Goal: Task Accomplishment & Management: Use online tool/utility

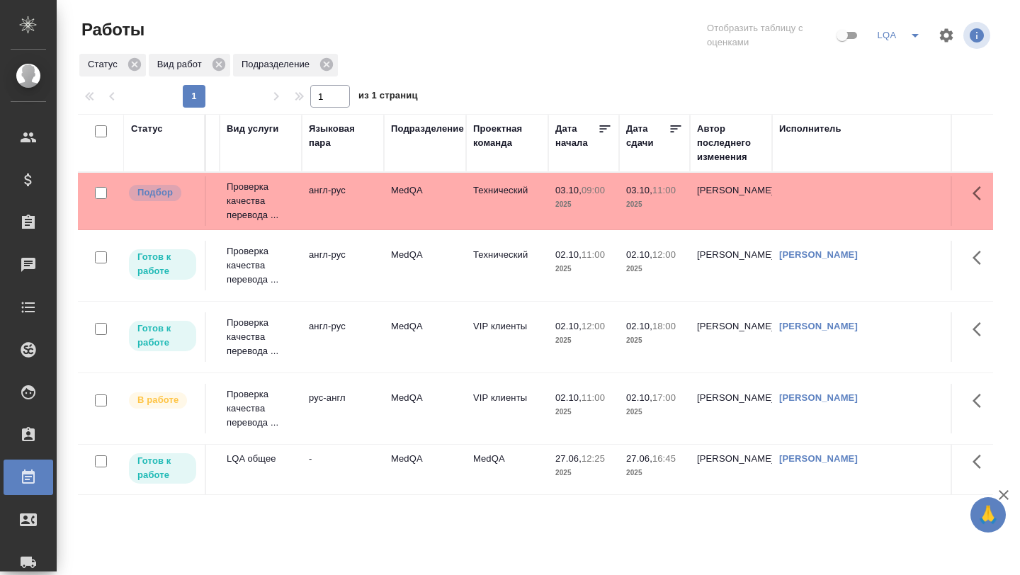
scroll to position [0, 236]
click at [271, 208] on p "Проверка качества перевода ..." at bounding box center [258, 201] width 68 height 43
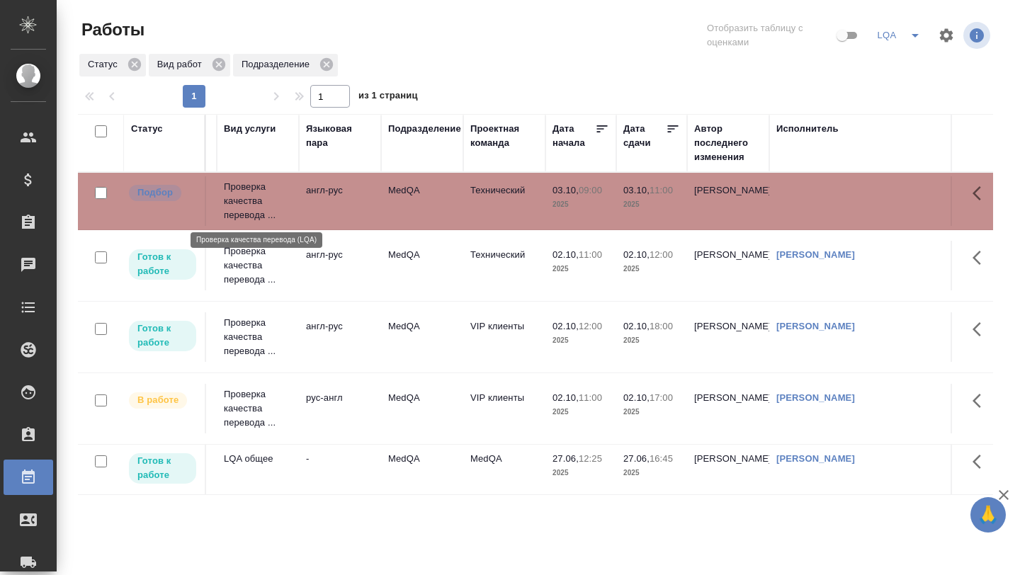
click at [271, 208] on p "Проверка качества перевода ..." at bounding box center [258, 201] width 68 height 43
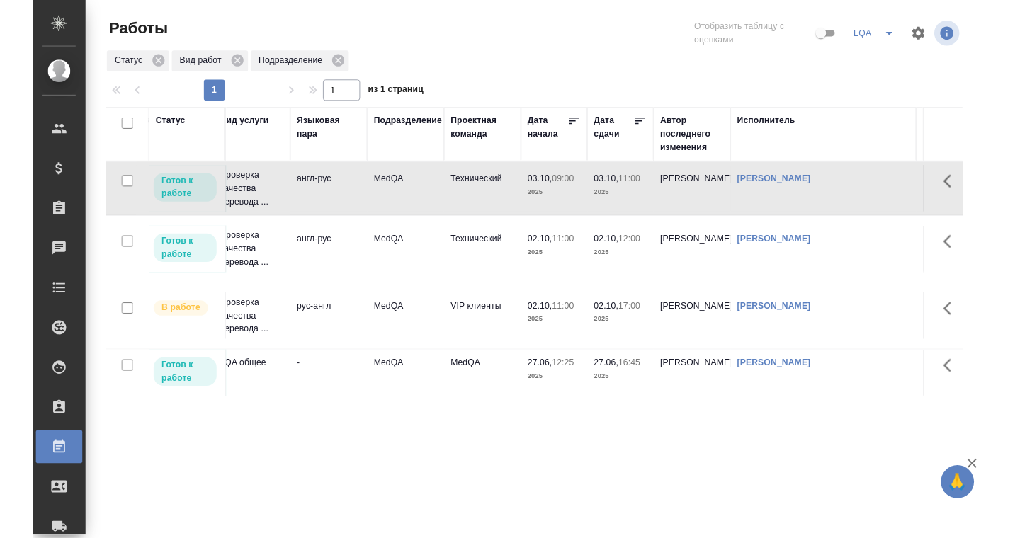
scroll to position [0, 0]
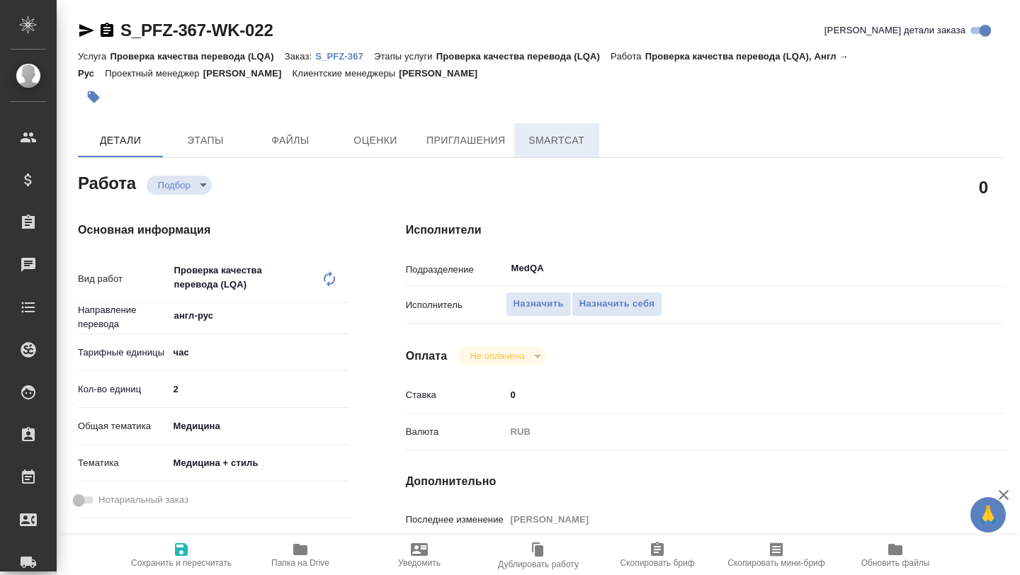
type textarea "x"
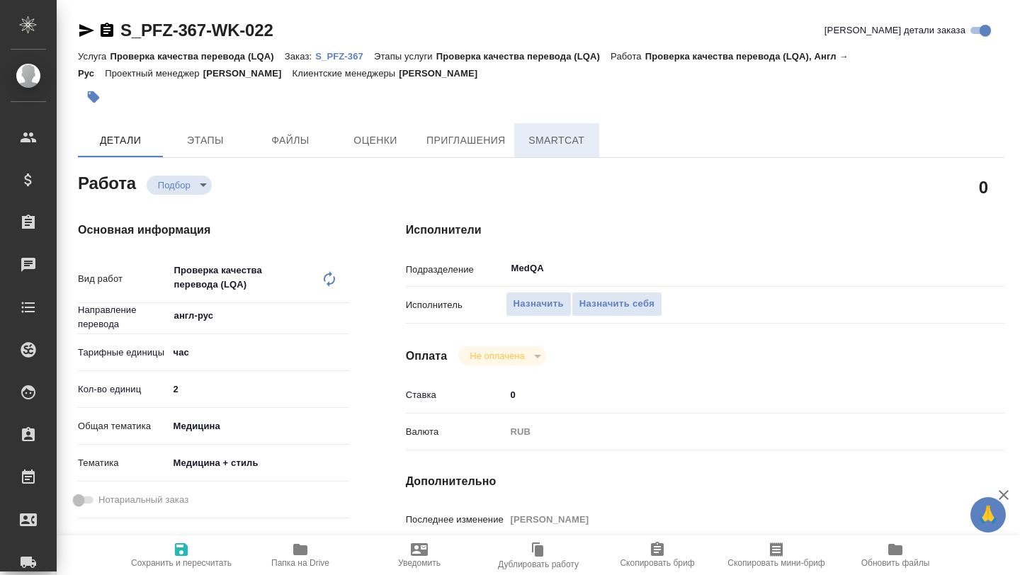
type textarea "x"
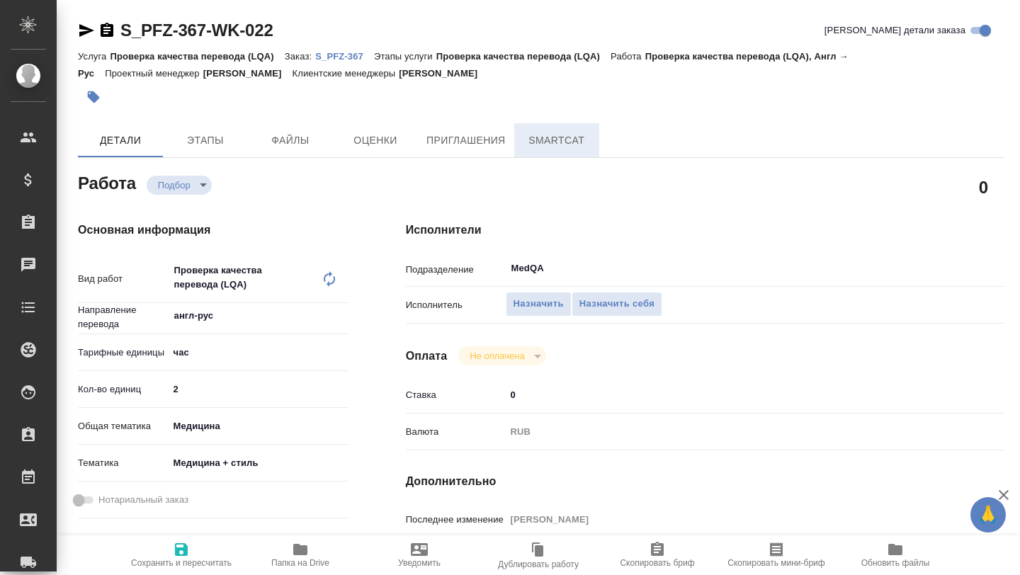
type textarea "x"
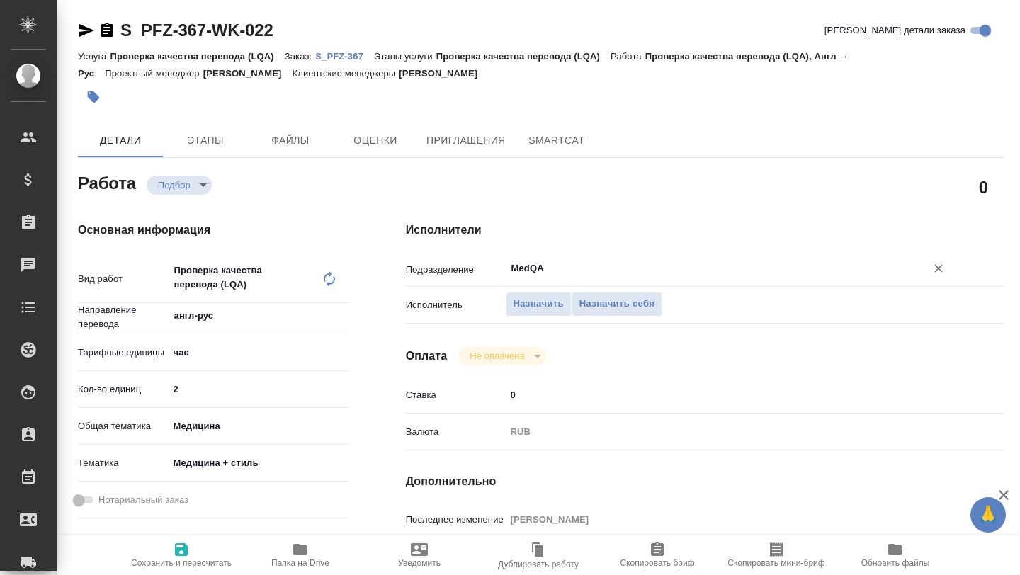
type textarea "x"
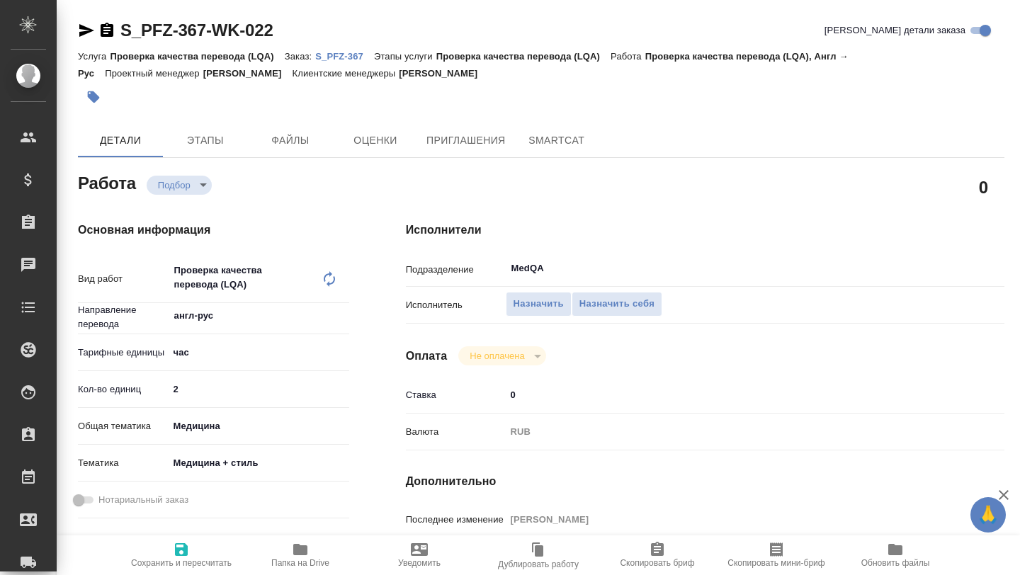
type textarea "x"
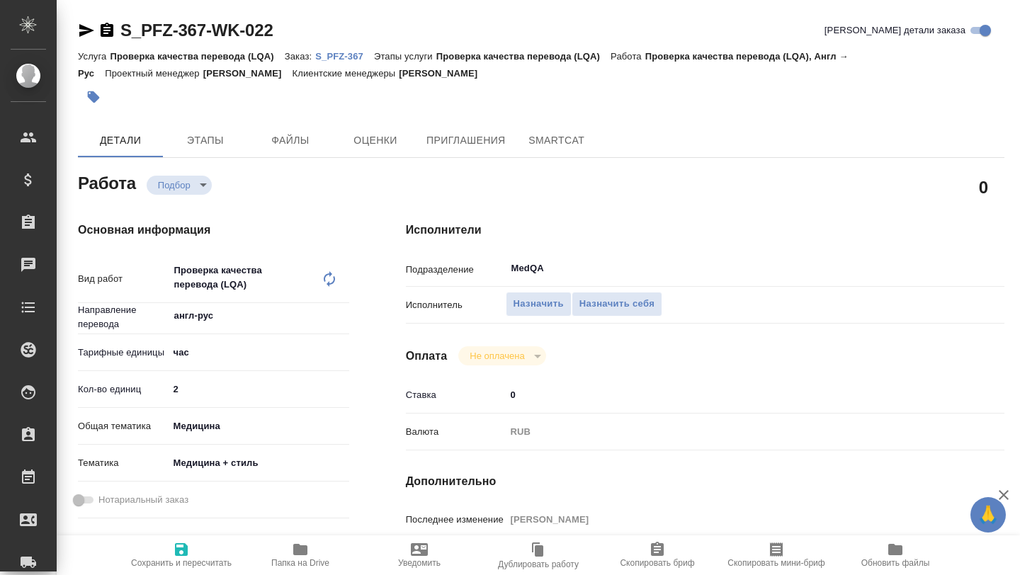
click at [299, 552] on icon "button" at bounding box center [300, 549] width 14 height 11
type textarea "x"
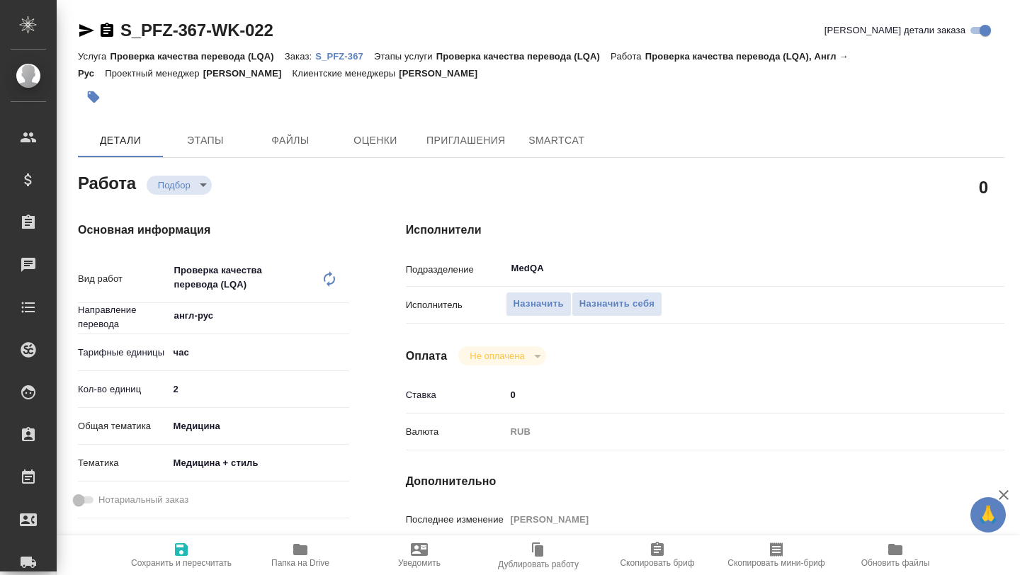
type textarea "x"
click at [333, 55] on p "S_PFZ-367" at bounding box center [344, 56] width 59 height 11
click at [613, 295] on button "Назначить себя" at bounding box center [617, 304] width 91 height 25
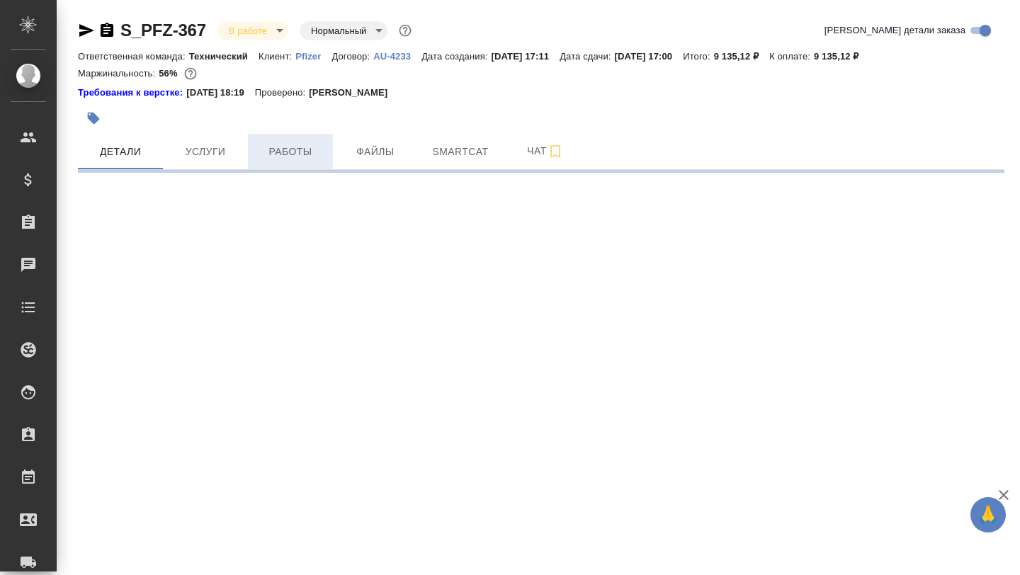
select select "RU"
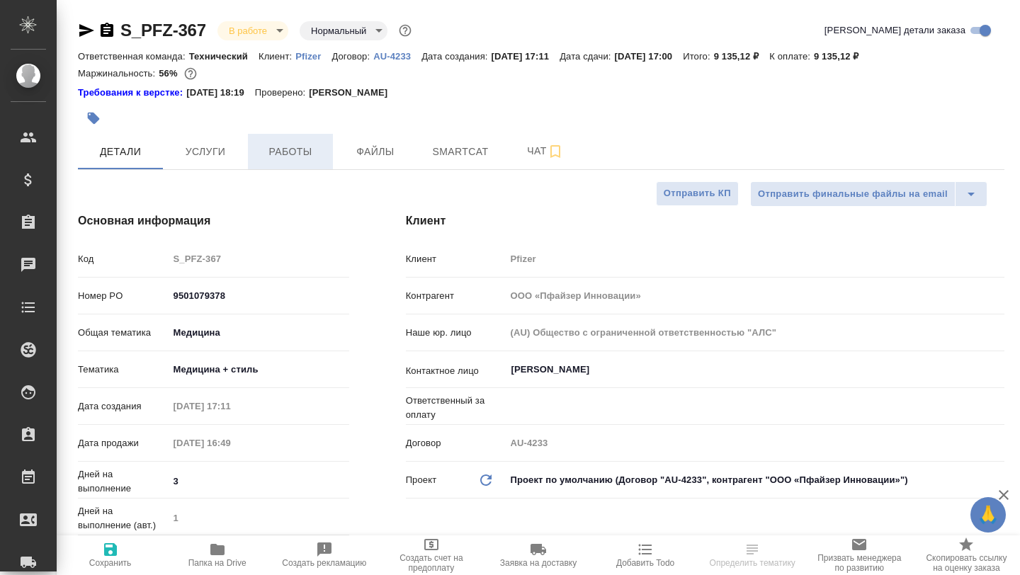
type textarea "x"
click at [317, 145] on span "Работы" at bounding box center [290, 152] width 68 height 18
type textarea "x"
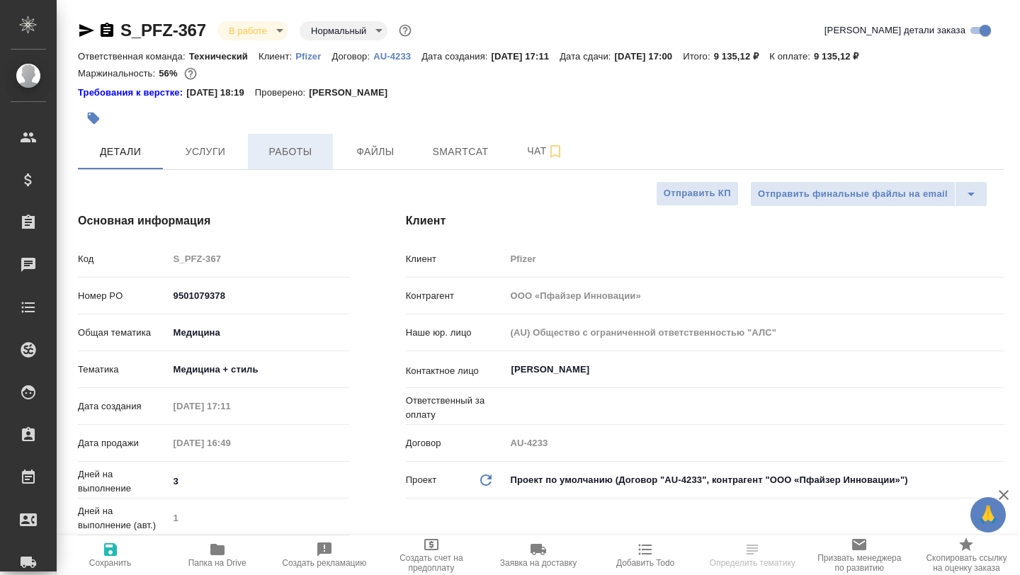
type textarea "x"
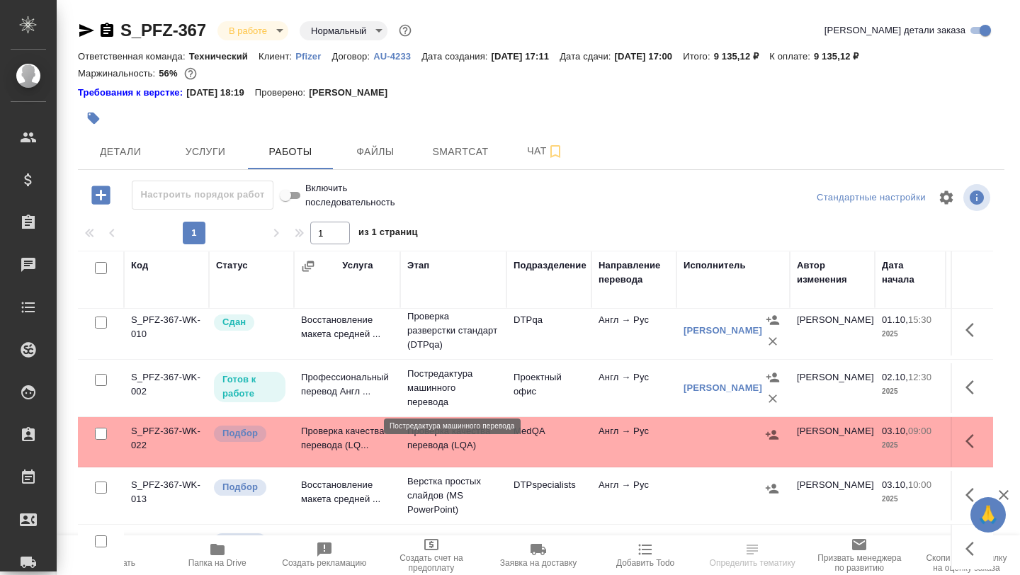
scroll to position [65, 0]
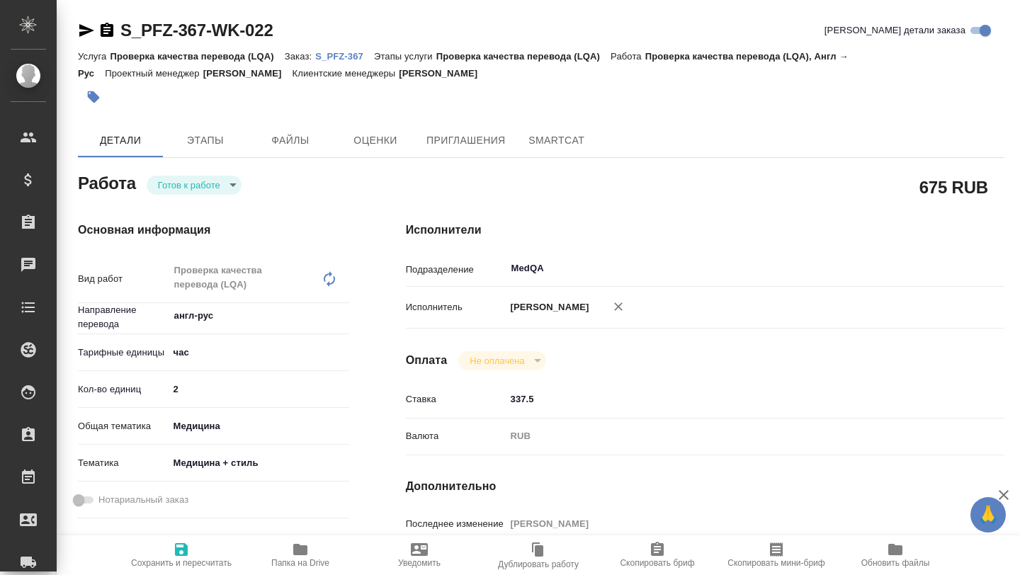
type textarea "x"
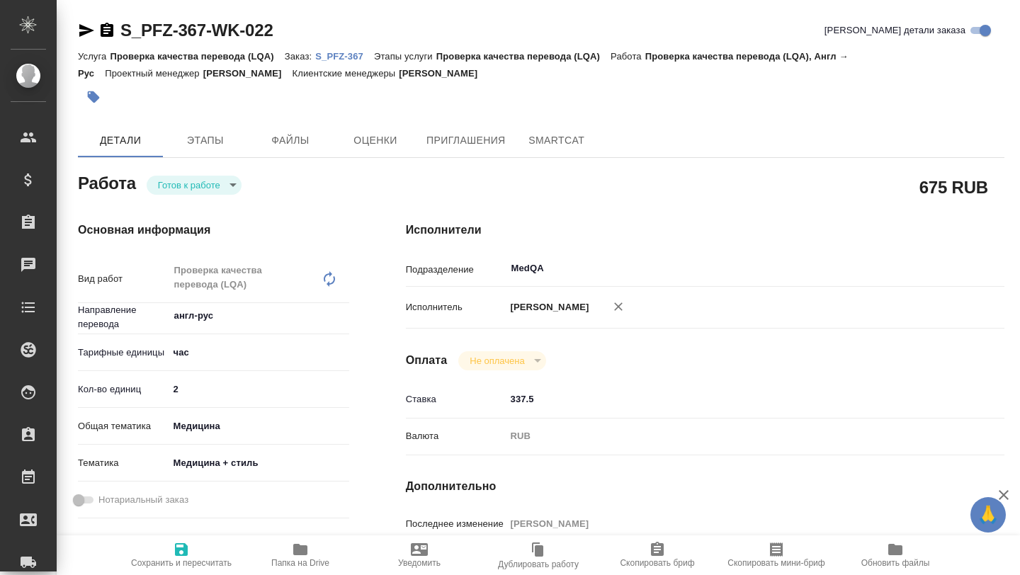
type textarea "x"
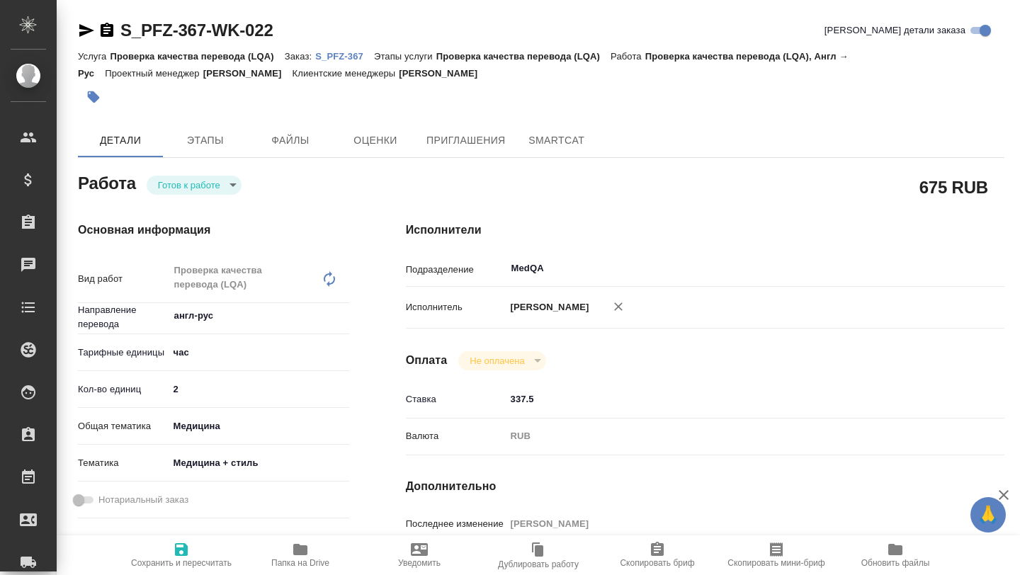
type textarea "x"
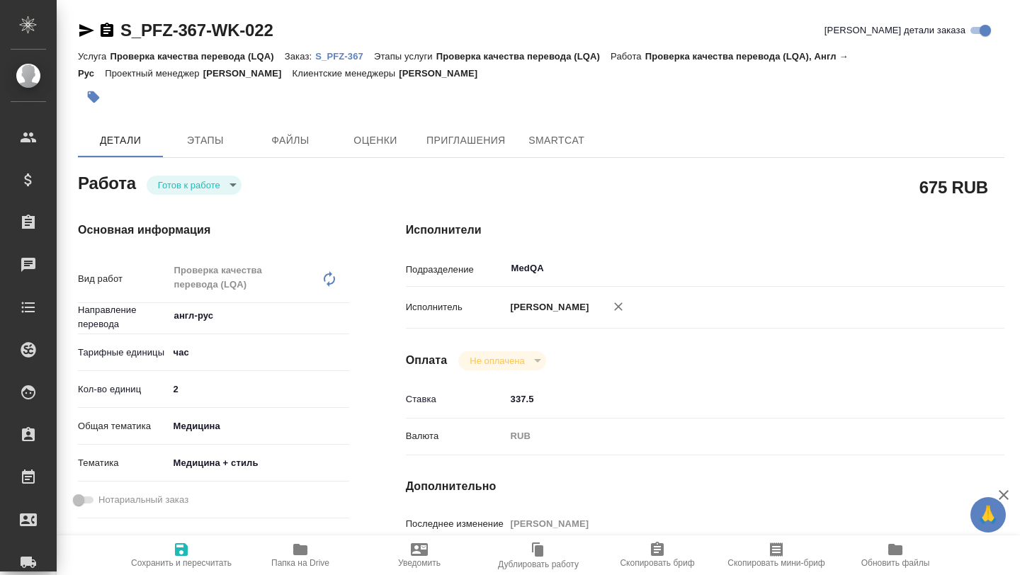
type textarea "x"
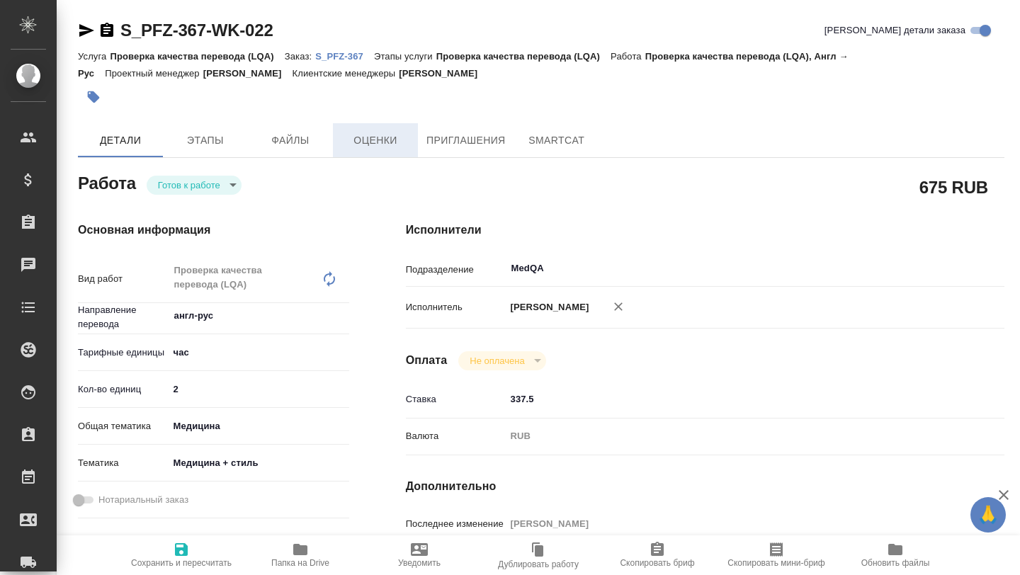
type textarea "x"
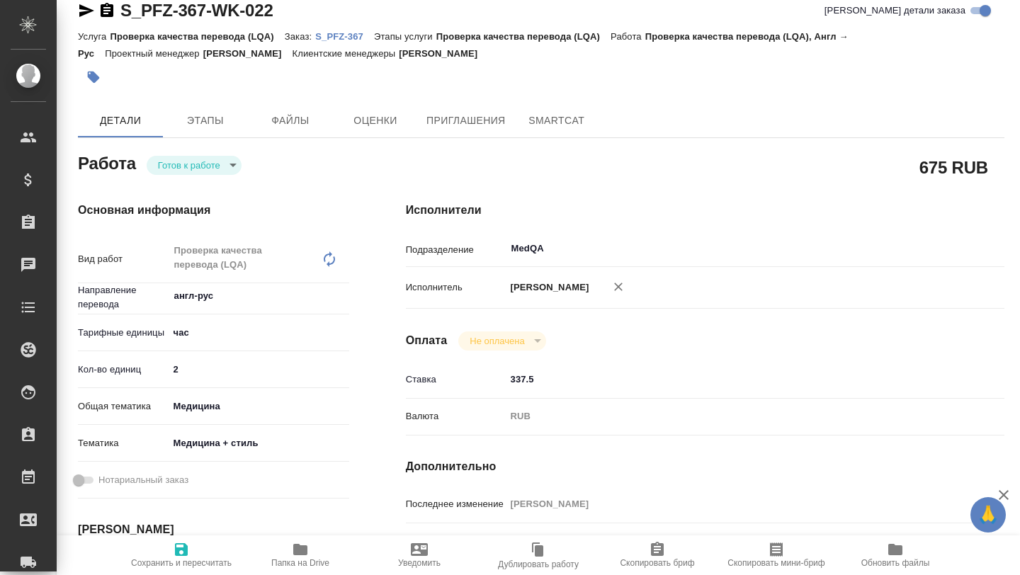
type textarea "x"
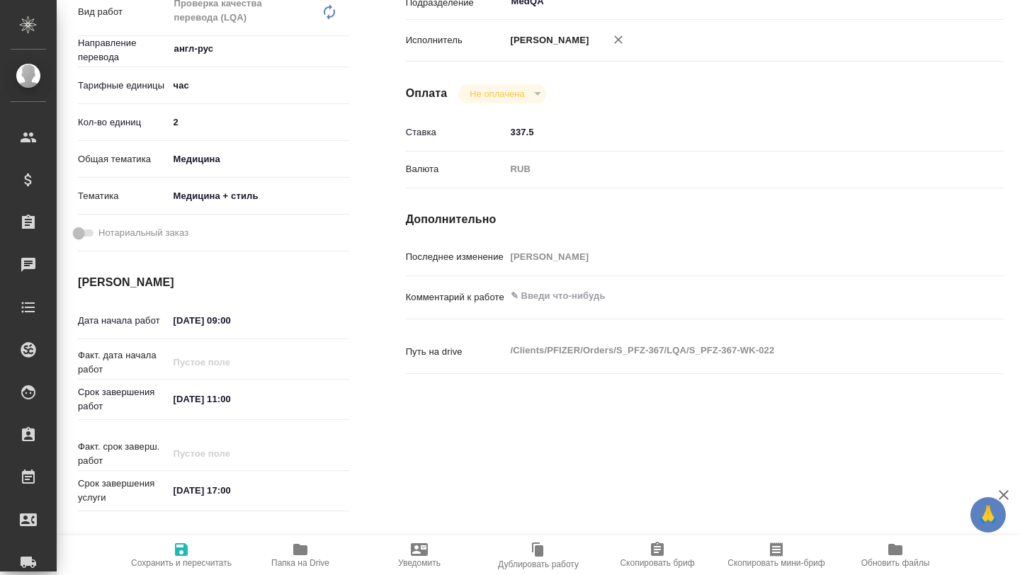
scroll to position [272, 0]
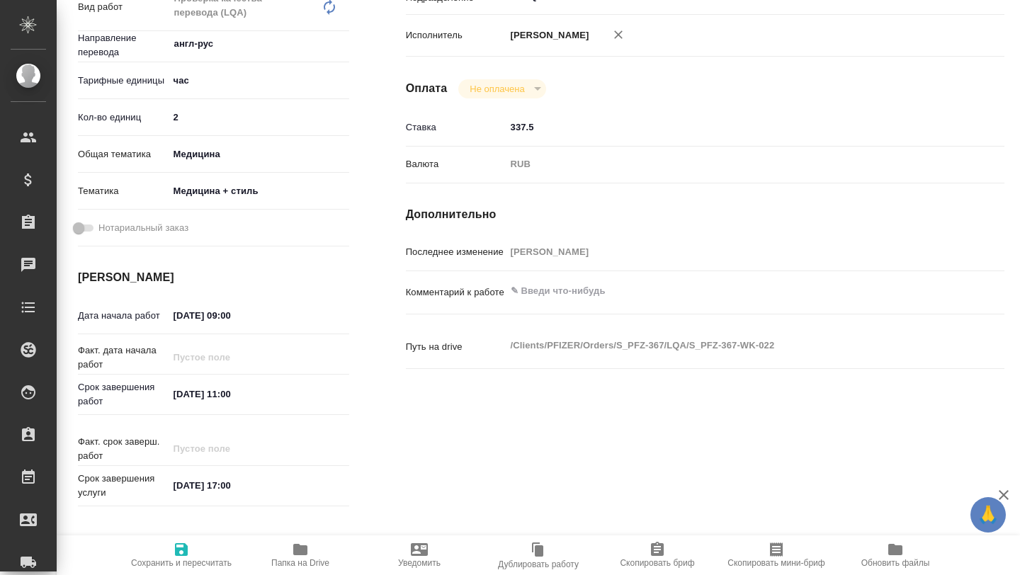
type textarea "x"
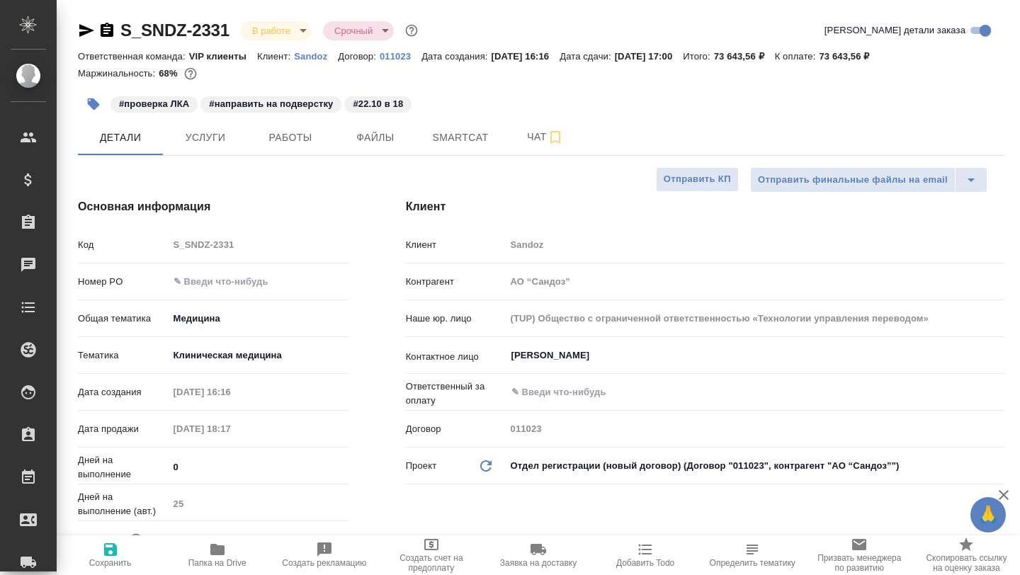
select select "RU"
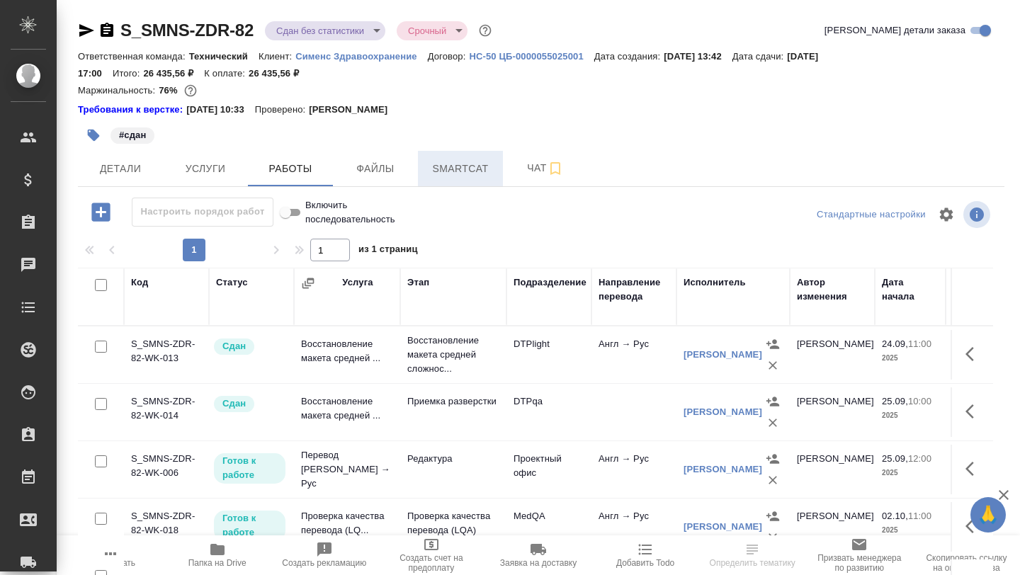
click at [445, 169] on span "Smartcat" at bounding box center [460, 169] width 68 height 18
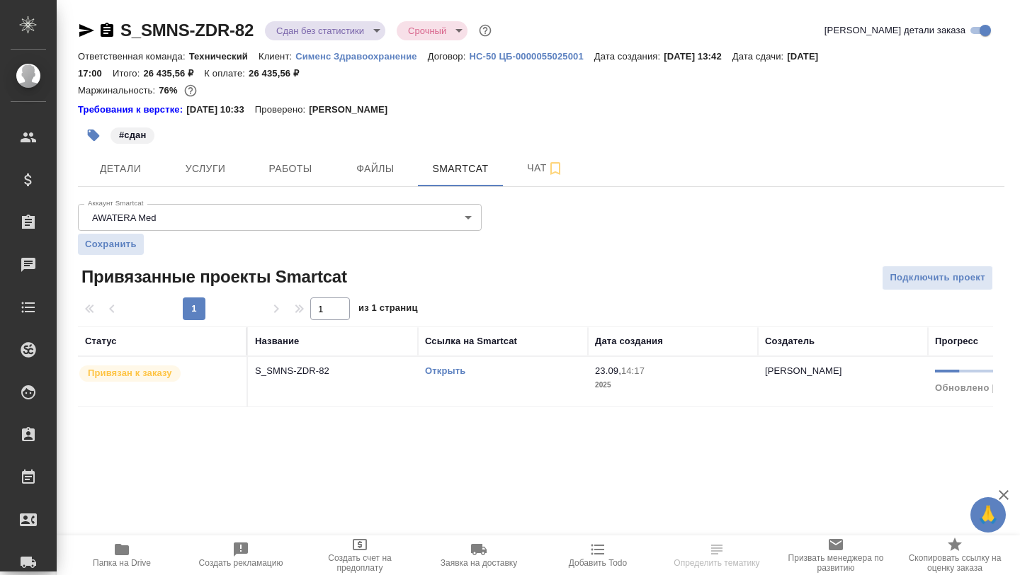
click at [262, 370] on p "S_SMNS-ZDR-82" at bounding box center [333, 371] width 156 height 14
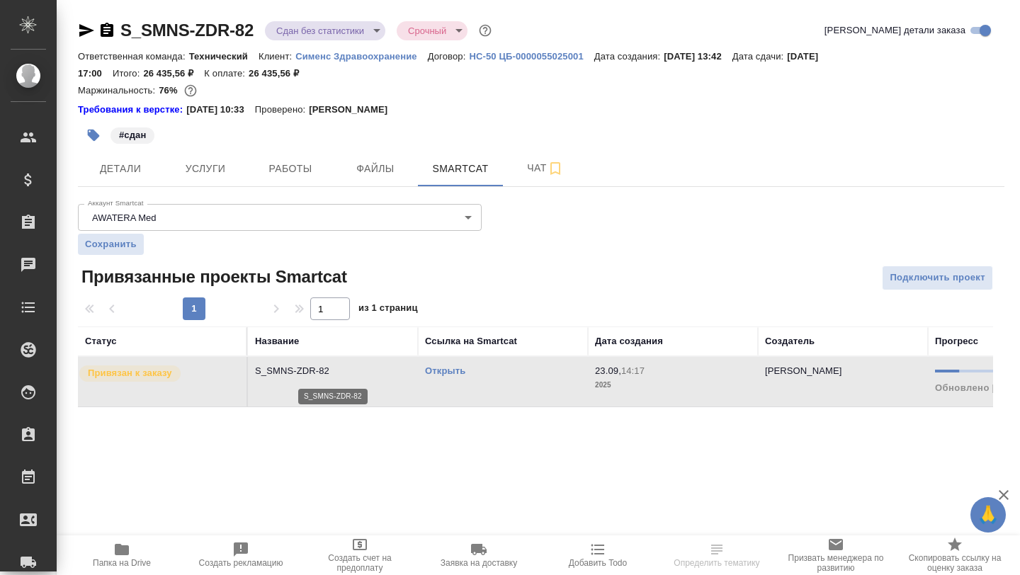
click at [262, 370] on p "S_SMNS-ZDR-82" at bounding box center [333, 371] width 156 height 14
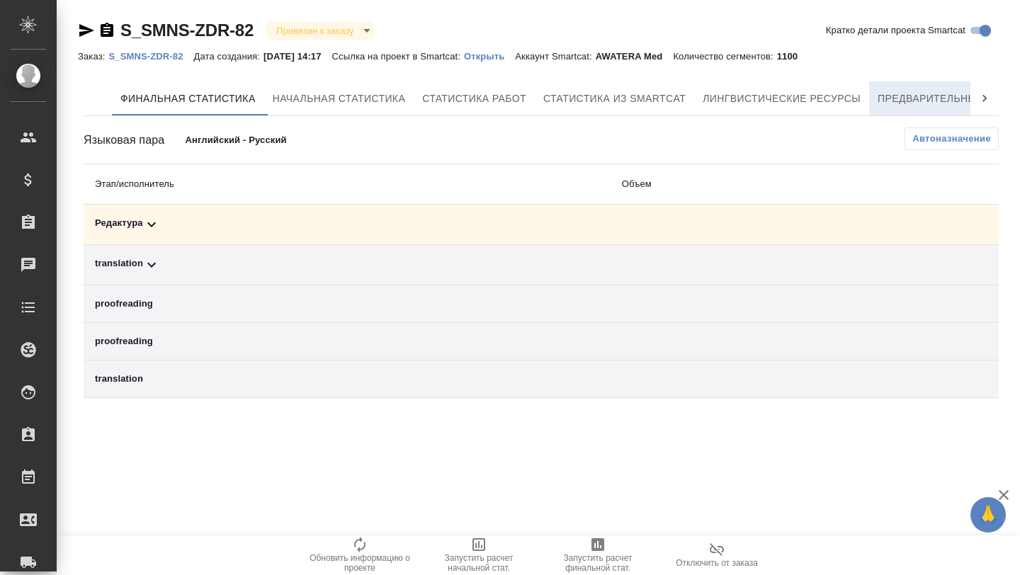
click at [902, 101] on span "Предварительный перевод" at bounding box center [957, 99] width 159 height 18
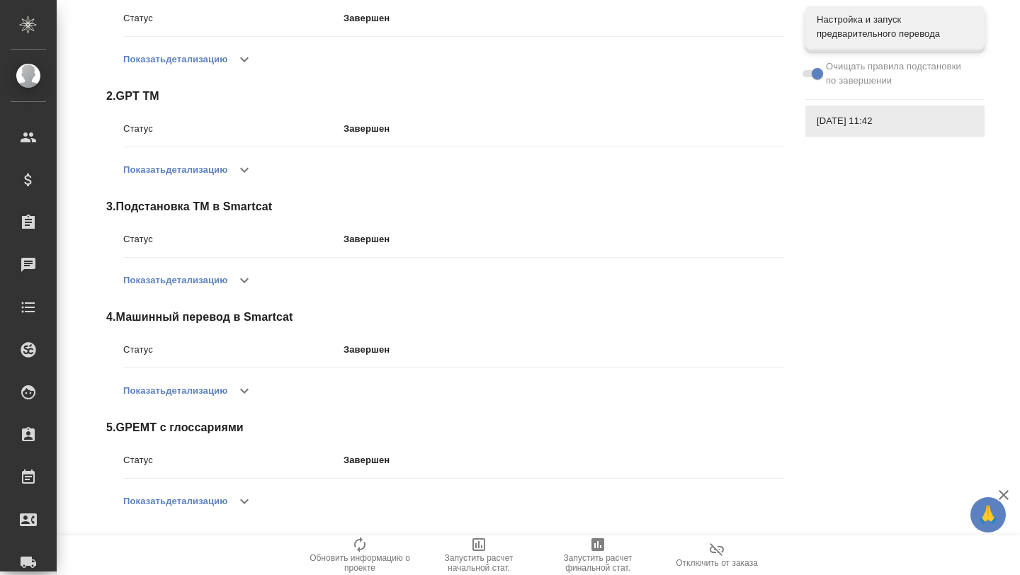
scroll to position [234, 0]
